Goal: Task Accomplishment & Management: Complete application form

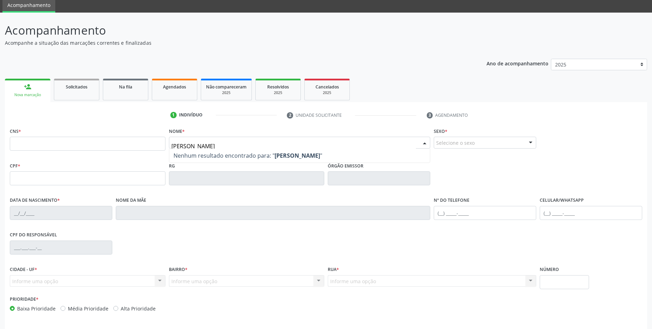
scroll to position [5, 0]
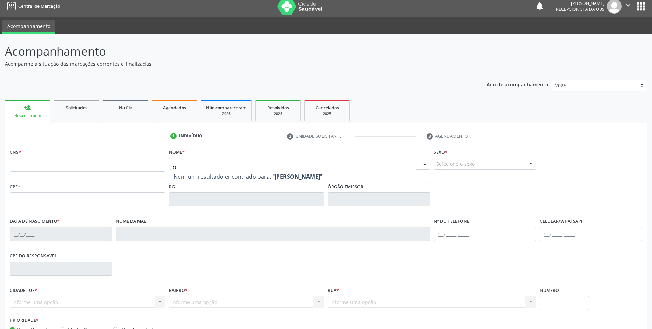
type input "j"
type input "N"
type input "V"
type input "H"
type input "J"
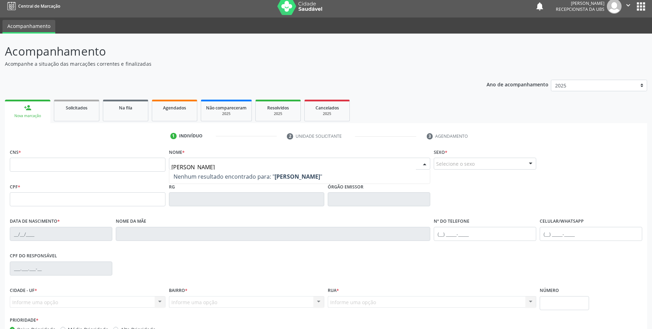
click at [225, 165] on input "[PERSON_NAME]" at bounding box center [293, 167] width 245 height 14
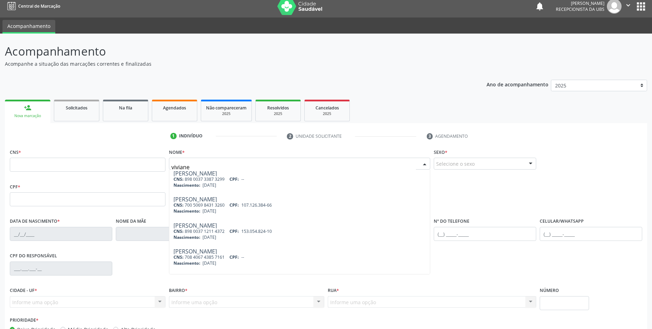
scroll to position [285, 0]
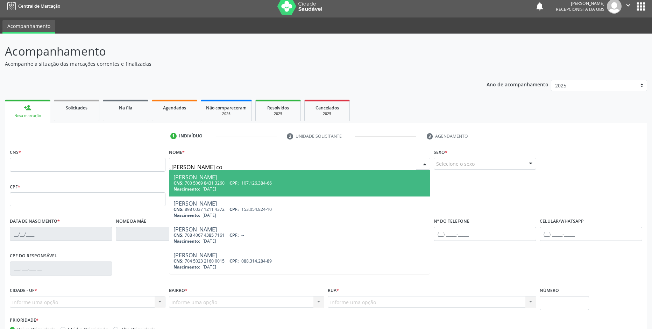
type input "[PERSON_NAME] con"
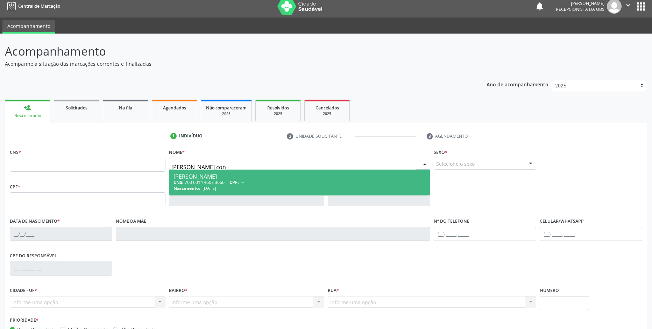
click at [239, 182] on span "CPF:" at bounding box center [233, 182] width 9 height 6
type input "700 6014 4607 3660"
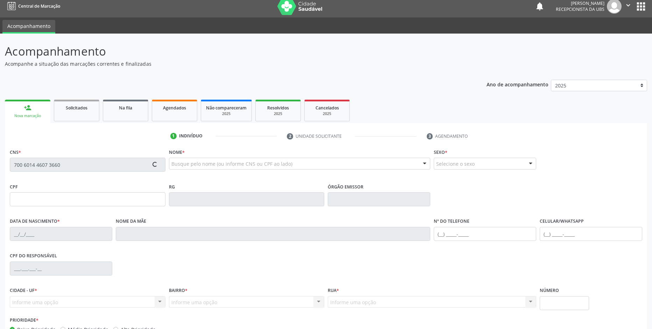
type input "[DATE]"
type input "[PERSON_NAME]"
type input "[PHONE_NUMBER]"
type input "3"
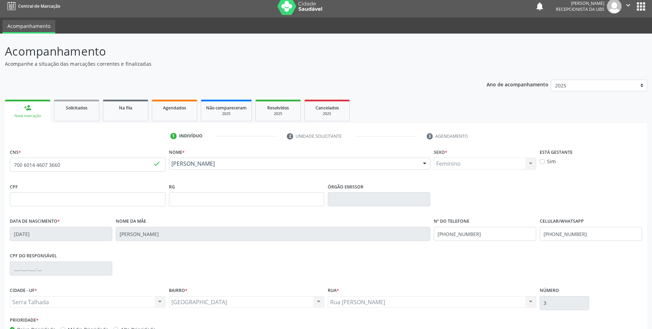
scroll to position [50, 0]
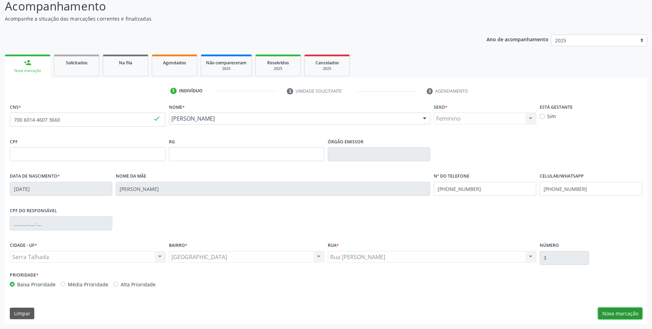
click at [604, 313] on button "Nova marcação" at bounding box center [620, 314] width 44 height 12
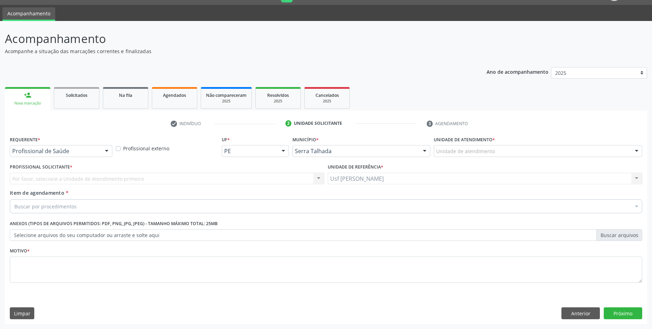
scroll to position [17, 0]
click at [168, 173] on div "Por favor, selecione a Unidade de Atendimento primeiro Nenhum resultado encontr…" at bounding box center [167, 179] width 315 height 12
click at [170, 179] on div "Por favor, selecione a Unidade de Atendimento primeiro Nenhum resultado encontr…" at bounding box center [167, 179] width 315 height 12
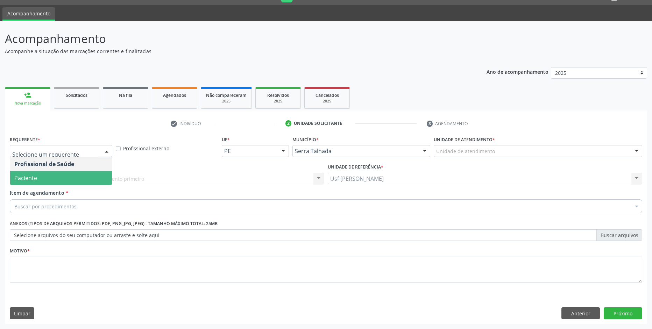
click at [71, 174] on span "Paciente" at bounding box center [61, 178] width 102 height 14
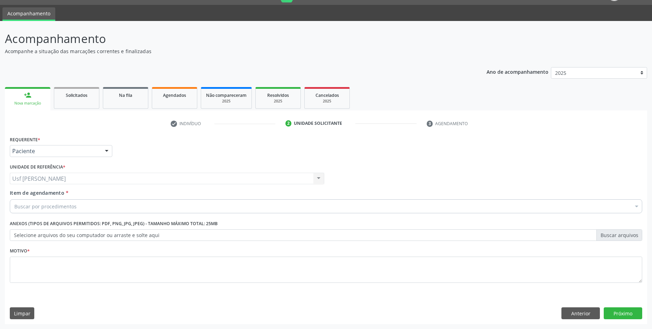
click at [95, 208] on div "Buscar por procedimentos" at bounding box center [326, 206] width 633 height 14
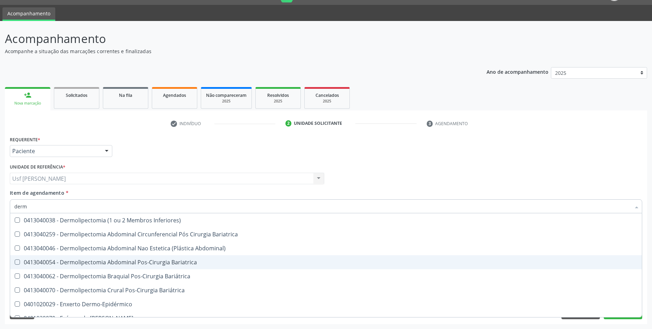
type input "derma"
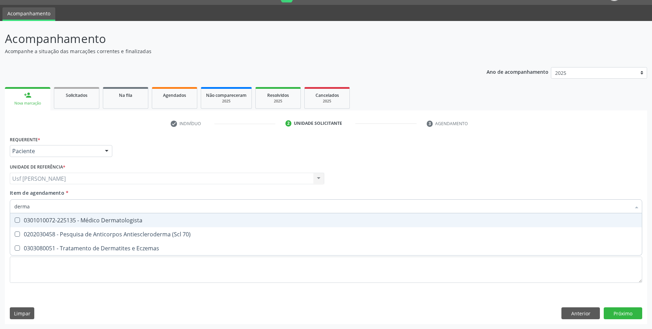
click at [118, 222] on div "0301010072-225135 - Médico Dermatologista" at bounding box center [325, 221] width 623 height 6
checkbox Dermatologista "true"
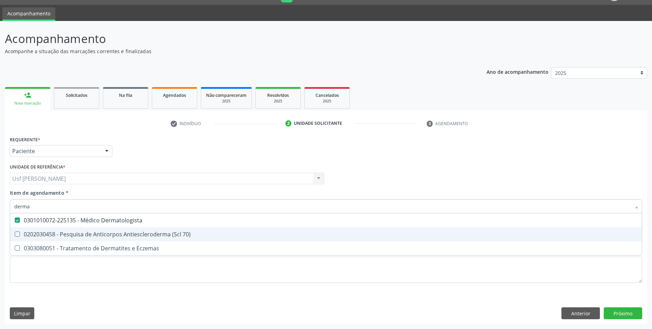
checkbox 70\) "true"
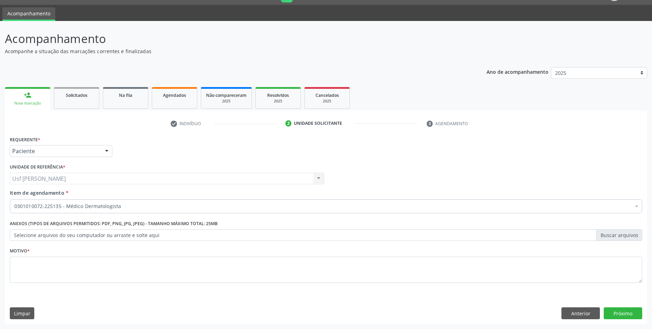
drag, startPoint x: 315, startPoint y: 243, endPoint x: 528, endPoint y: 181, distance: 221.2
click at [528, 181] on div "Profissional Solicitante Por favor, selecione a Unidade de Atendimento primeiro…" at bounding box center [326, 175] width 636 height 27
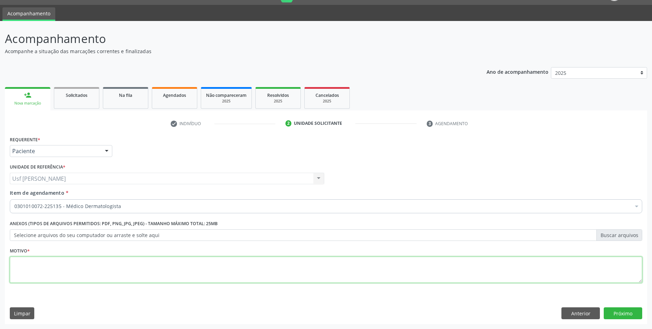
click at [185, 263] on textarea at bounding box center [326, 270] width 633 height 27
click at [202, 281] on textarea "." at bounding box center [326, 270] width 633 height 27
type textarea "."
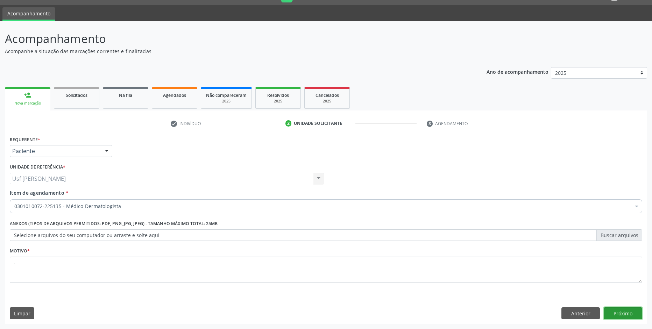
click at [633, 313] on button "Próximo" at bounding box center [623, 314] width 38 height 12
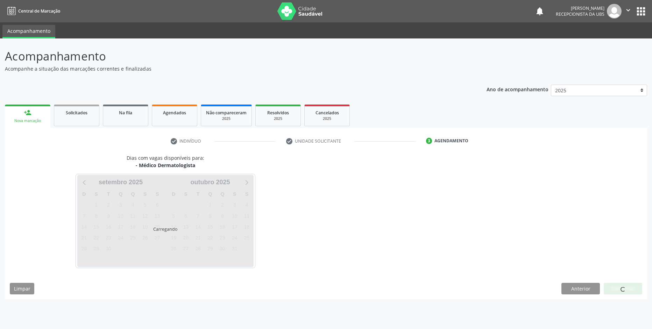
scroll to position [0, 0]
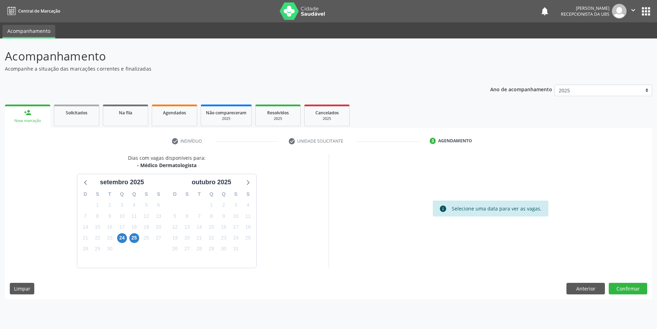
click at [552, 141] on ul "check Indivíduo check Unidade solicitante 3 Agendamento" at bounding box center [329, 141] width 648 height 12
click at [170, 119] on link "Agendados" at bounding box center [174, 116] width 45 height 22
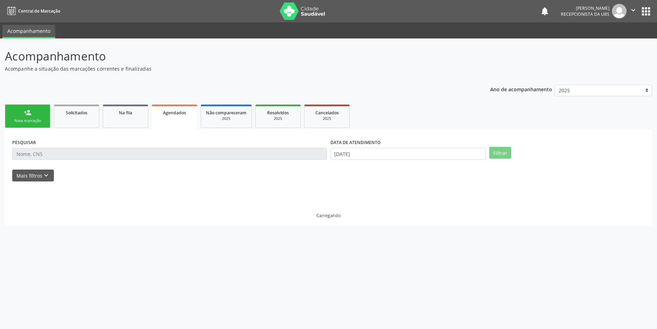
click at [170, 119] on link "Agendados" at bounding box center [174, 117] width 45 height 25
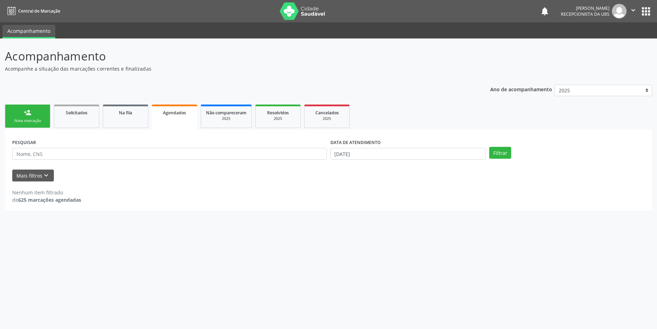
click at [29, 119] on div "Nova marcação" at bounding box center [27, 120] width 35 height 5
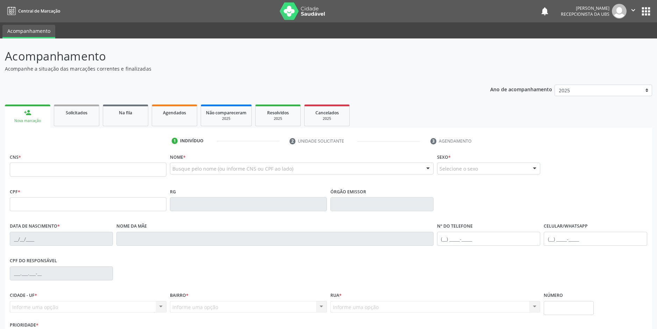
click at [29, 119] on div "Nova marcação" at bounding box center [28, 120] width 36 height 5
click at [27, 168] on input "text" at bounding box center [88, 170] width 156 height 14
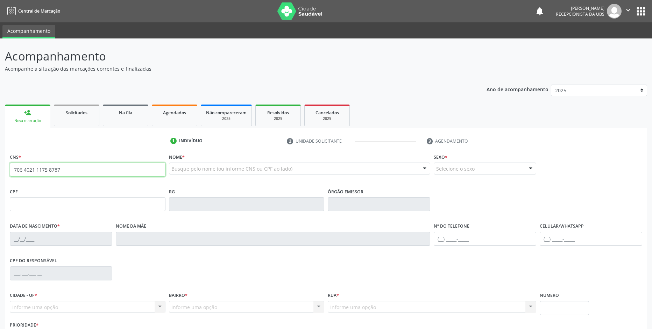
type input "706 4021 1175 8787"
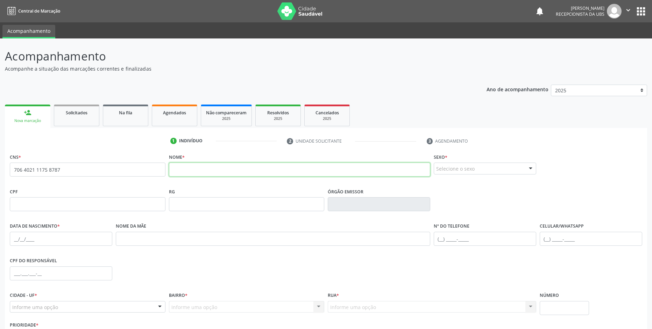
click at [193, 175] on input "text" at bounding box center [300, 170] width 262 height 14
type input "[PERSON_NAME]"
click at [530, 168] on div at bounding box center [530, 169] width 10 height 12
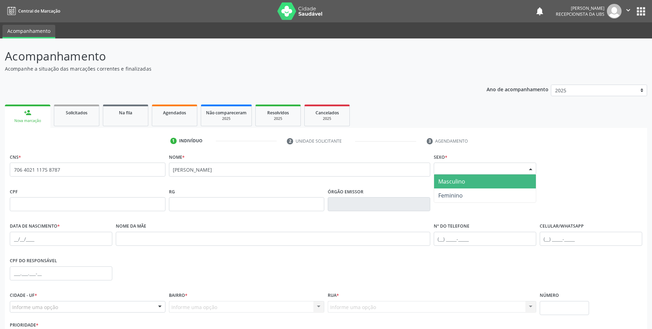
click at [509, 185] on span "Masculino" at bounding box center [485, 182] width 102 height 14
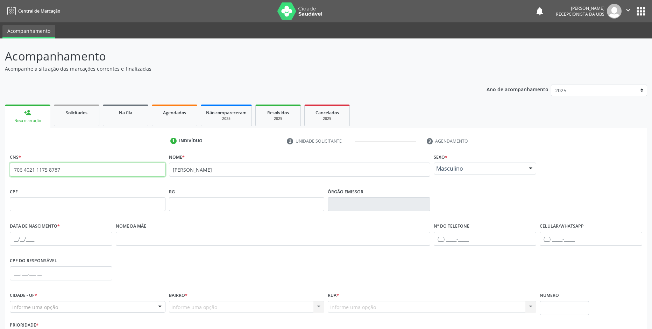
click at [71, 174] on input "706 4021 1175 8787" at bounding box center [88, 170] width 156 height 14
type input "7"
type input "898 0063 5759 7432"
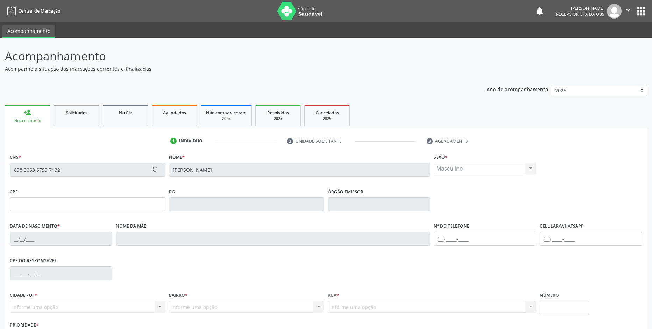
type input "002.468.864-98"
type input "[DATE]"
type input "[PERSON_NAME]"
type input "[PHONE_NUMBER]"
type input "309"
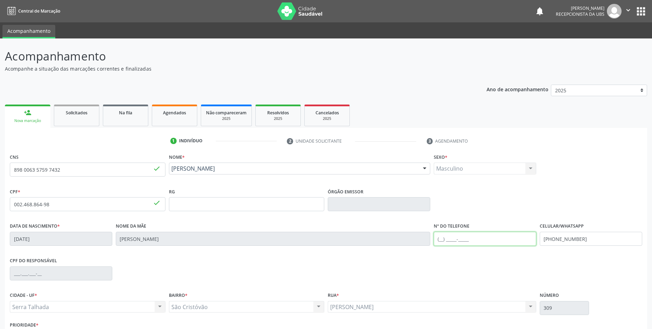
click at [497, 237] on input "text" at bounding box center [485, 239] width 103 height 14
click at [584, 242] on input "[PHONE_NUMBER]" at bounding box center [591, 239] width 103 height 14
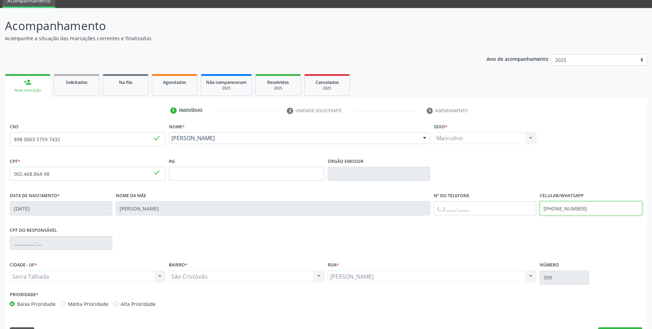
scroll to position [50, 0]
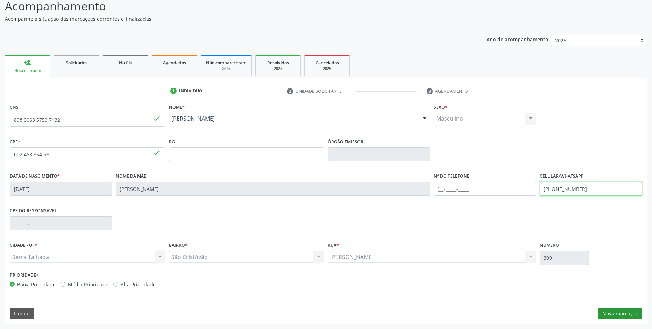
type input "[PHONE_NUMBER]"
click at [612, 313] on button "Nova marcação" at bounding box center [620, 314] width 44 height 12
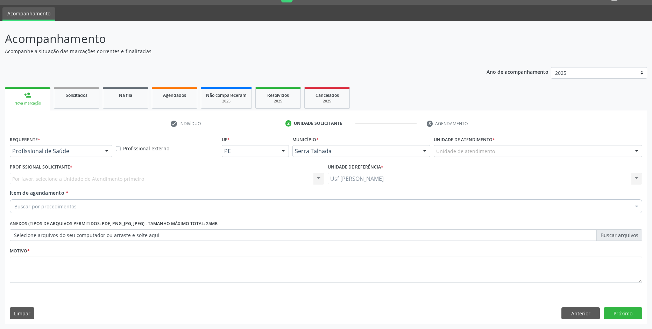
scroll to position [17, 0]
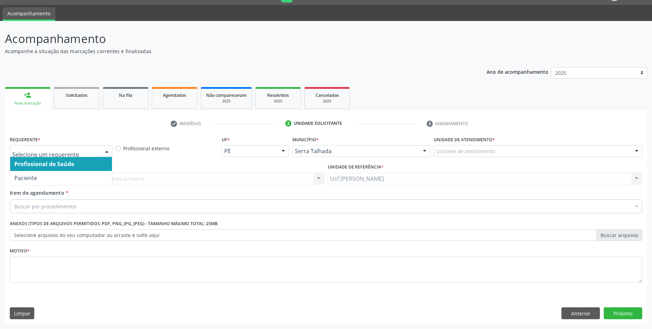
click at [101, 153] on div at bounding box center [106, 152] width 10 height 12
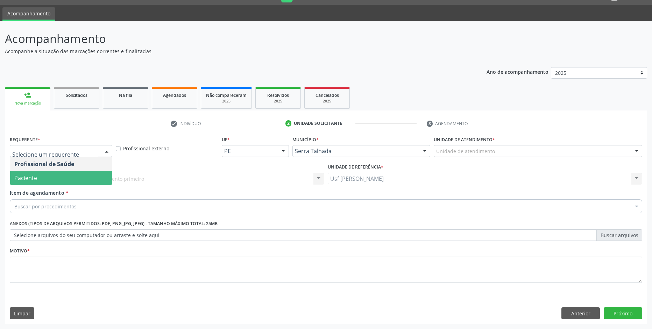
click at [85, 180] on span "Paciente" at bounding box center [61, 178] width 102 height 14
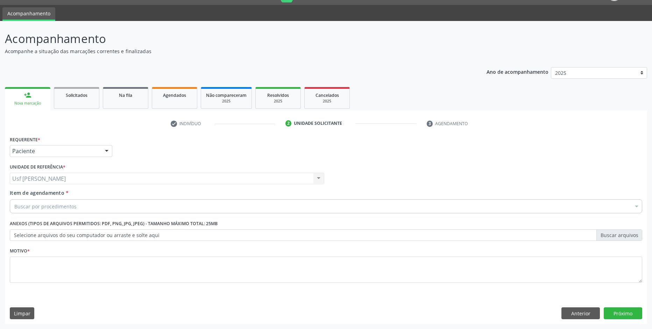
click at [58, 202] on div "Buscar por procedimentos" at bounding box center [326, 206] width 633 height 14
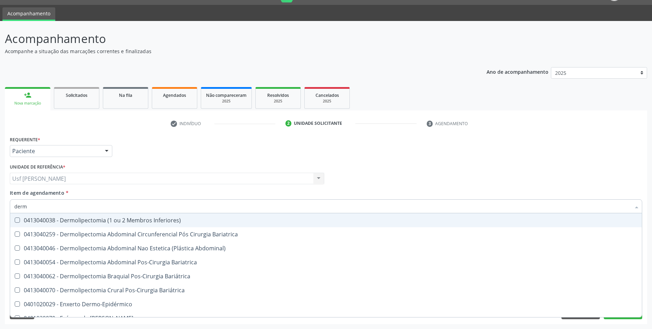
type input "derma"
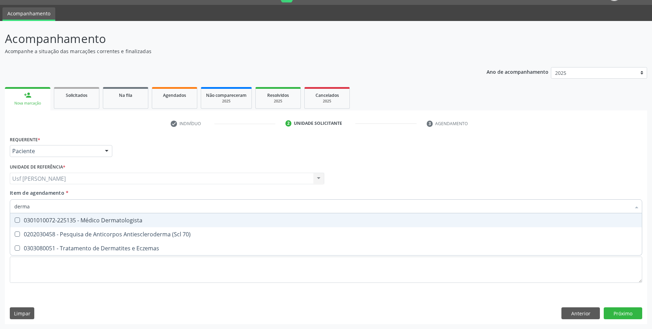
click at [16, 222] on Dermatologista at bounding box center [17, 220] width 5 height 5
click at [15, 222] on Dermatologista "checkbox" at bounding box center [12, 220] width 5 height 5
checkbox Dermatologista "true"
click at [607, 313] on div "Requerente * Paciente Profissional de Saúde Paciente Nenhum resultado encontrad…" at bounding box center [326, 229] width 642 height 190
checkbox 70\) "true"
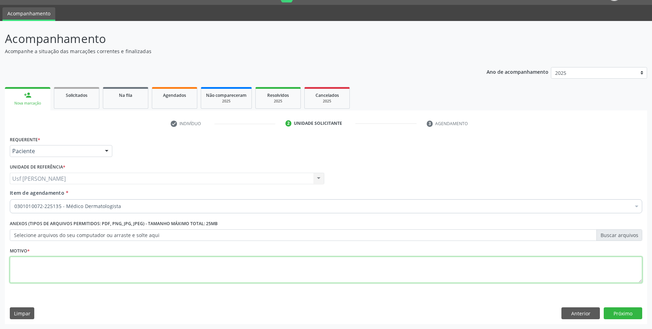
click at [194, 272] on textarea at bounding box center [326, 270] width 633 height 27
type textarea "."
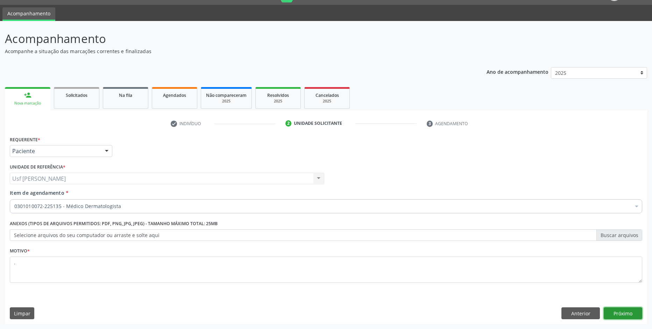
click at [619, 311] on button "Próximo" at bounding box center [623, 314] width 38 height 12
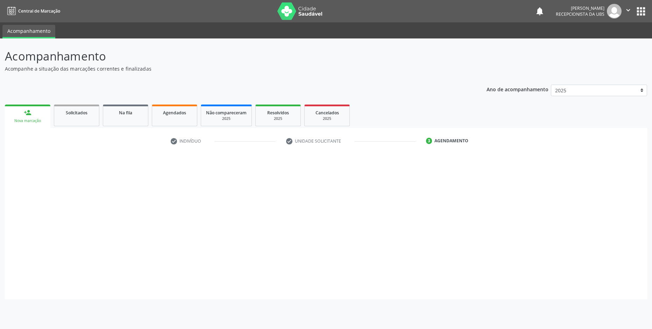
scroll to position [0, 0]
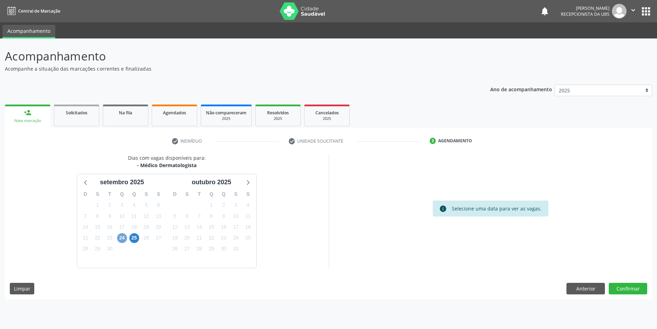
click at [119, 239] on span "24" at bounding box center [122, 238] width 10 height 10
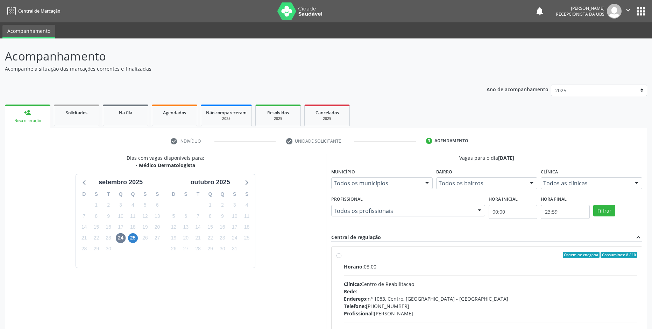
click at [344, 254] on label "Ordem de chegada Consumidos: 8 / 10 Horário: 08:00 Clínica: Centro de Reabilita…" at bounding box center [490, 305] width 293 height 107
click at [339, 254] on input "Ordem de chegada Consumidos: 8 / 10 Horário: 08:00 Clínica: Centro de Reabilita…" at bounding box center [339, 255] width 5 height 6
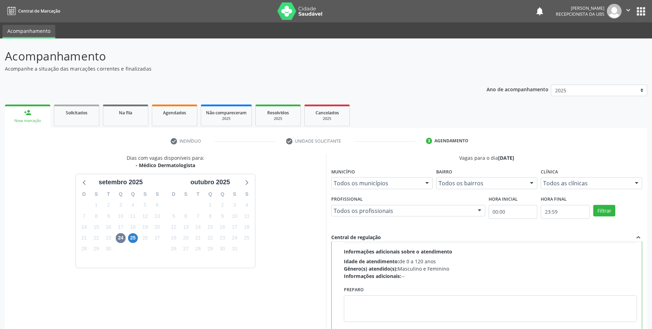
click at [501, 59] on header "Acompanhamento Acompanhe a situação das marcações correntes e finalizadas Relat…" at bounding box center [326, 60] width 642 height 25
click at [650, 225] on div "Acompanhamento Acompanhe a situação das marcações correntes e finalizadas Relat…" at bounding box center [326, 228] width 652 height 380
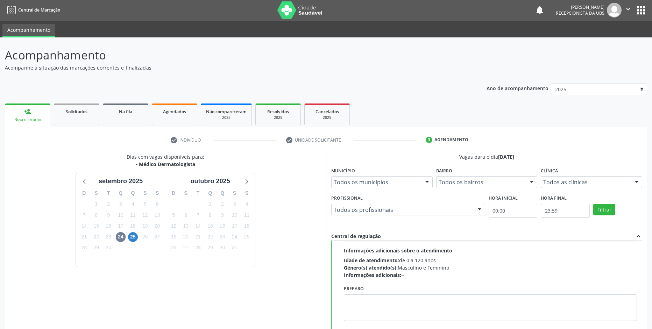
click at [652, 225] on div "Acompanhamento Acompanhe a situação das marcações correntes e finalizadas Relat…" at bounding box center [326, 227] width 652 height 380
drag, startPoint x: 652, startPoint y: 225, endPoint x: 647, endPoint y: 222, distance: 5.8
click at [647, 222] on div "Acompanhamento Acompanhe a situação das marcações correntes e finalizadas Relat…" at bounding box center [326, 227] width 652 height 380
click at [600, 145] on ul "check Indivíduo check Unidade solicitante 3 Agendamento" at bounding box center [326, 140] width 642 height 12
click at [637, 154] on div "Vagas para o dia [DATE]" at bounding box center [486, 156] width 311 height 7
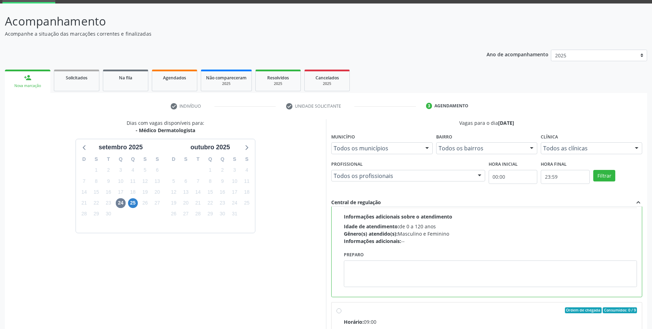
scroll to position [0, 0]
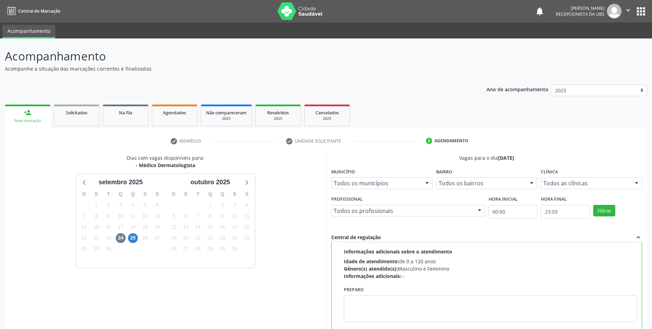
drag, startPoint x: 523, startPoint y: 33, endPoint x: 406, endPoint y: 97, distance: 133.2
click at [406, 97] on div "Ano de acompanhamento 2025 2024 person_add Nova marcação Solicitados Na fila Ag…" at bounding box center [326, 246] width 642 height 333
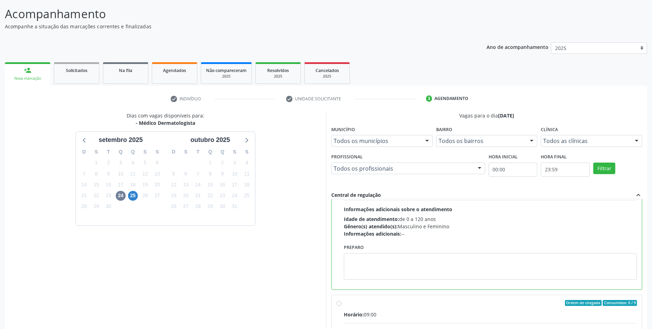
scroll to position [89, 0]
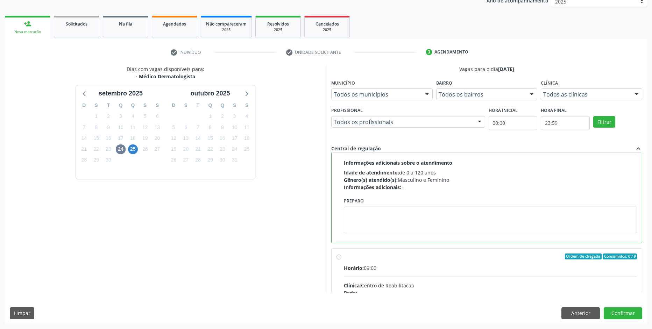
click at [630, 288] on div "Clínica: Centro de Reabilitacao" at bounding box center [490, 285] width 293 height 7
click at [341, 260] on input "Ordem de chegada Consumidos: 0 / 9 Horário: 09:00 Clínica: Centro de Reabilitac…" at bounding box center [339, 257] width 5 height 6
radio input "false"
radio input "true"
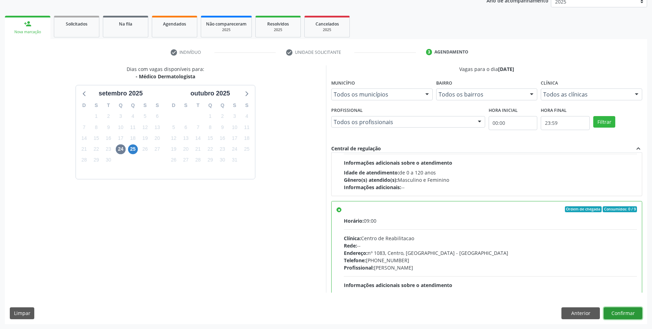
click at [624, 313] on button "Confirmar" at bounding box center [623, 314] width 38 height 12
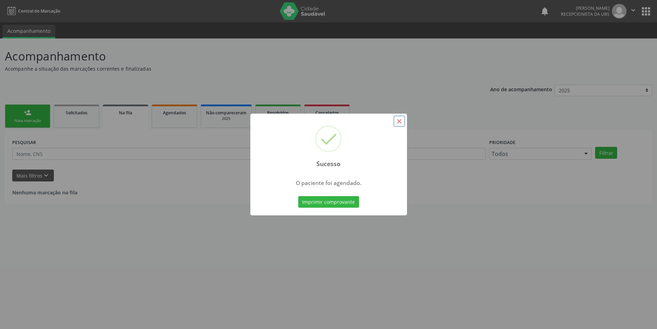
click at [398, 122] on button "×" at bounding box center [400, 121] width 12 height 12
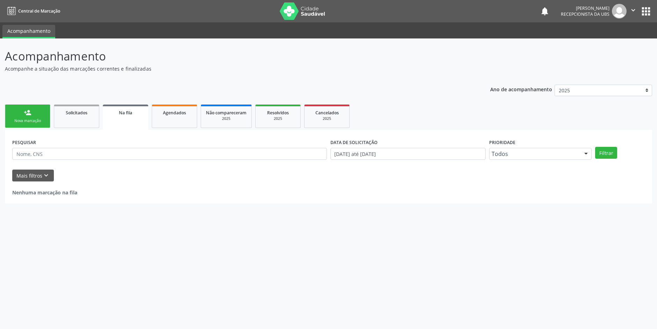
click at [19, 117] on link "person_add Nova marcação" at bounding box center [27, 116] width 45 height 23
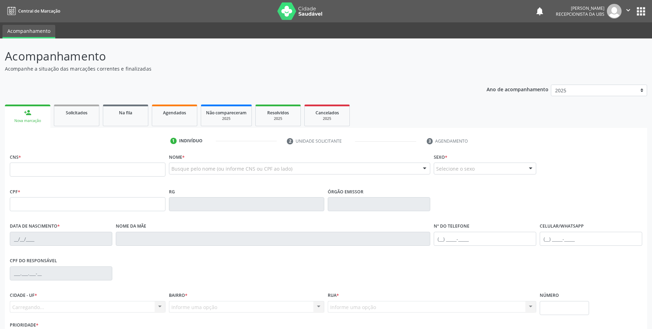
click at [19, 117] on link "person_add Nova marcação" at bounding box center [27, 116] width 45 height 23
click at [25, 170] on input "text" at bounding box center [88, 170] width 156 height 14
type input "898 0063 5759 7432"
type input "002.468.864-98"
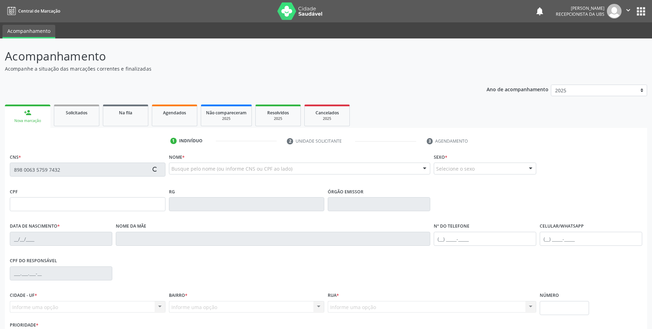
type input "[DATE]"
type input "[PERSON_NAME]"
type input "[PHONE_NUMBER]"
type input "309"
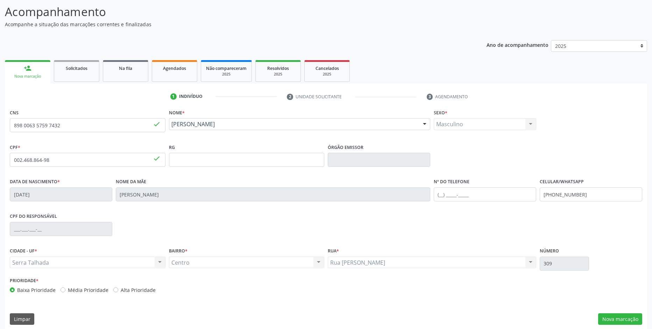
scroll to position [50, 0]
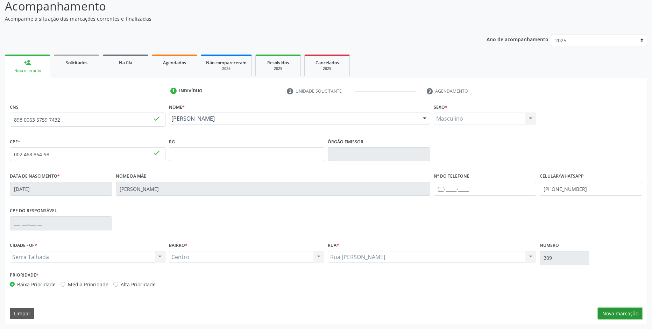
click at [620, 313] on button "Nova marcação" at bounding box center [620, 314] width 44 height 12
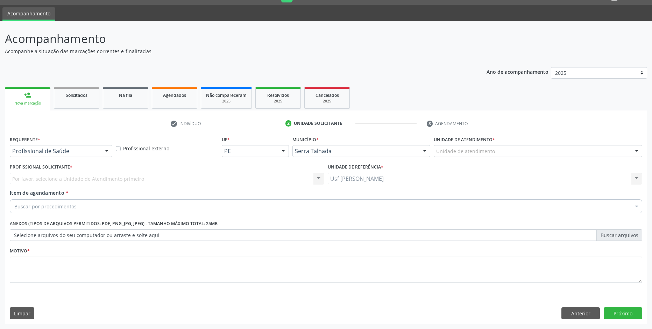
scroll to position [17, 0]
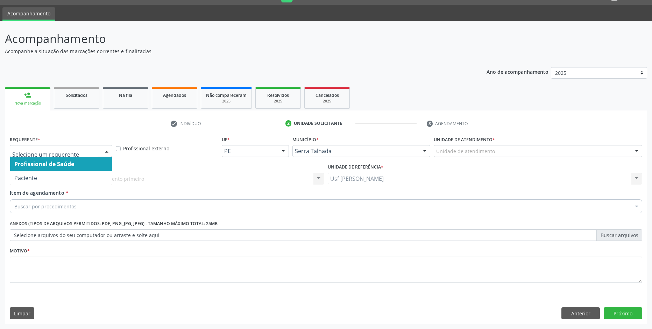
click at [107, 151] on div at bounding box center [106, 152] width 10 height 12
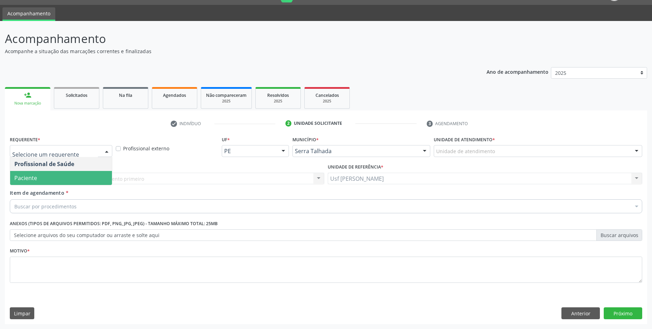
click at [80, 185] on span "Paciente" at bounding box center [61, 178] width 102 height 14
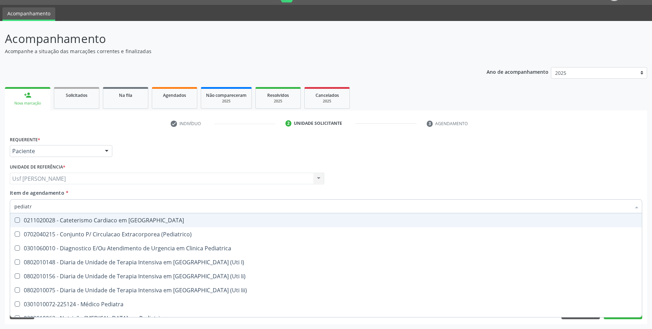
type input "pediatr"
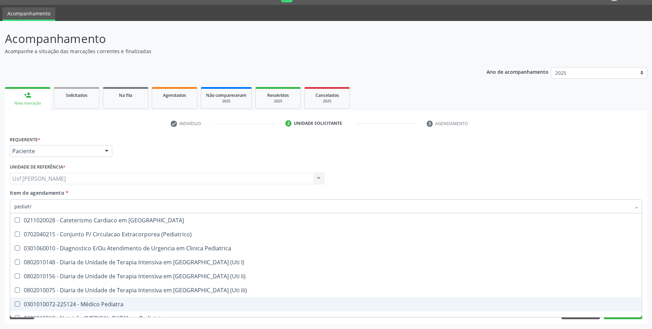
type input "pediatr"
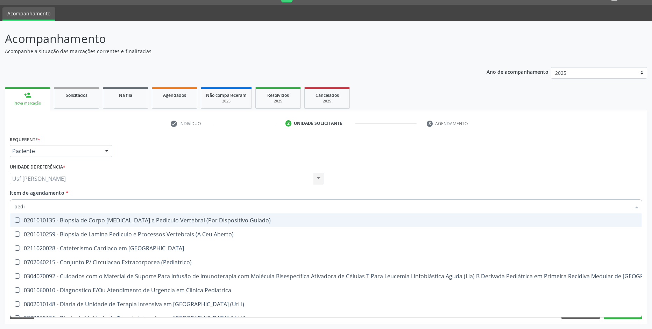
type input "pedia"
